Goal: Information Seeking & Learning: Learn about a topic

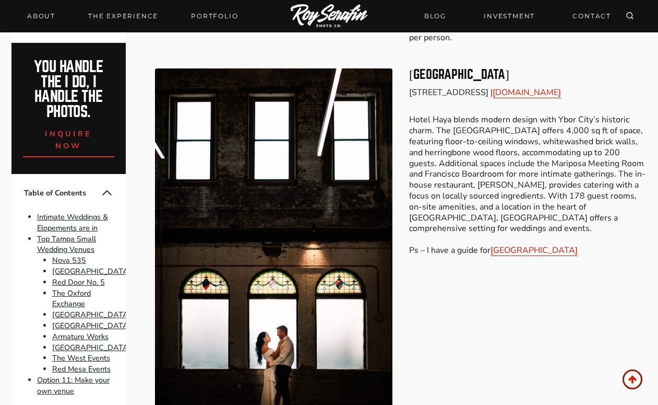
scroll to position [1886, 0]
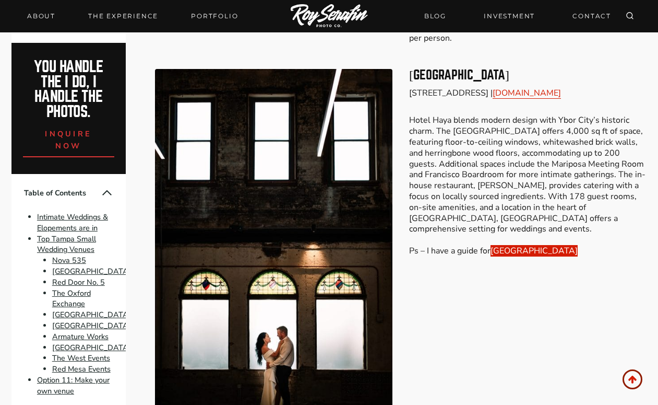
click at [513, 245] on link "Hotel Haya" at bounding box center [534, 250] width 87 height 11
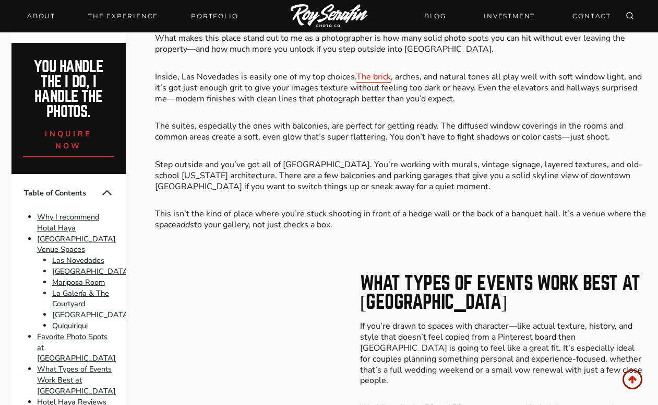
scroll to position [2170, 0]
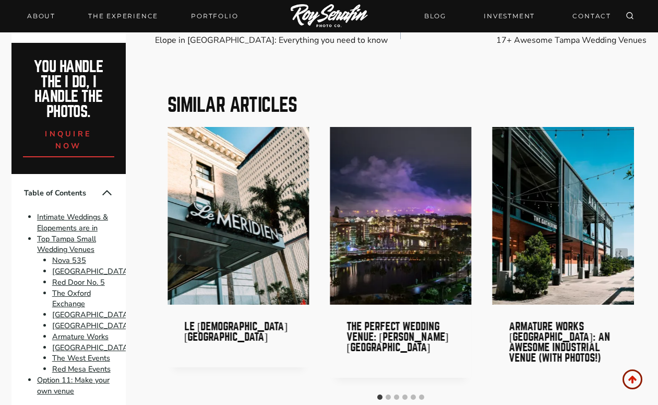
scroll to position [4510, 0]
